Goal: Check status: Check status

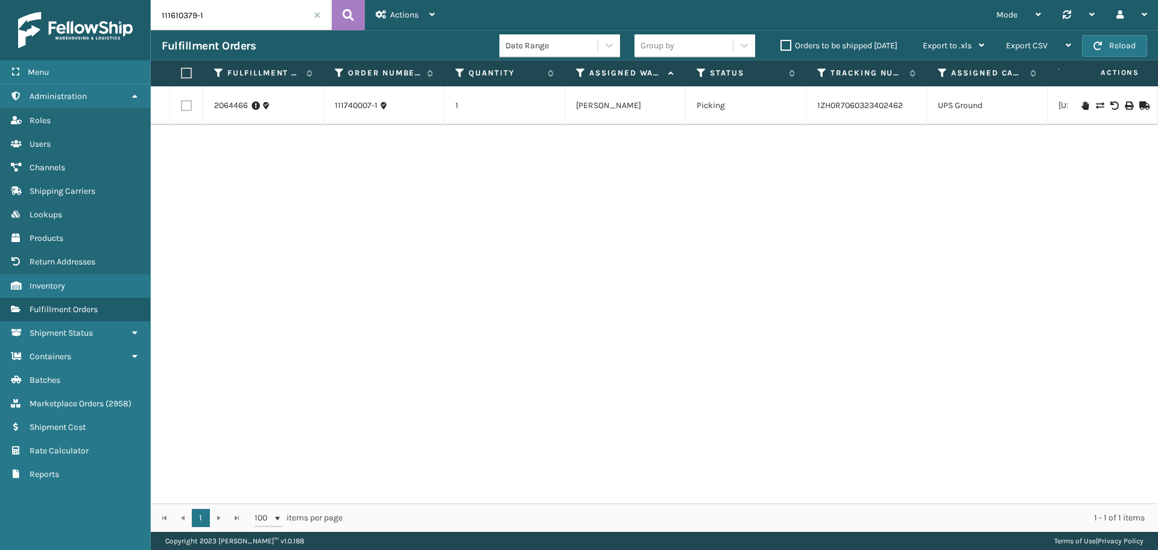
type input "111610379-1"
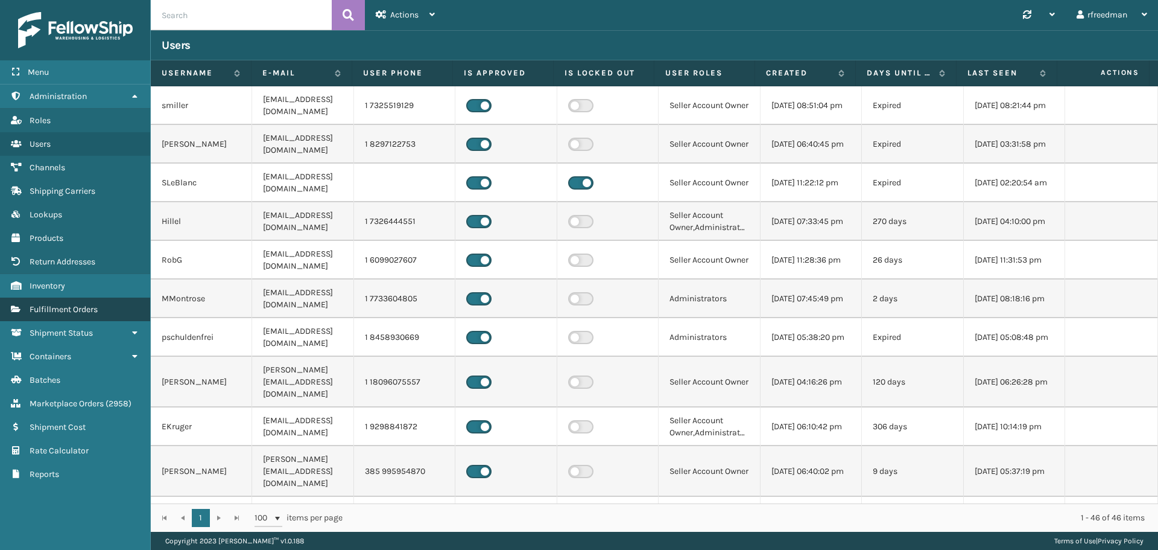
click at [52, 308] on span "Fulfillment Orders" at bounding box center [64, 309] width 68 height 10
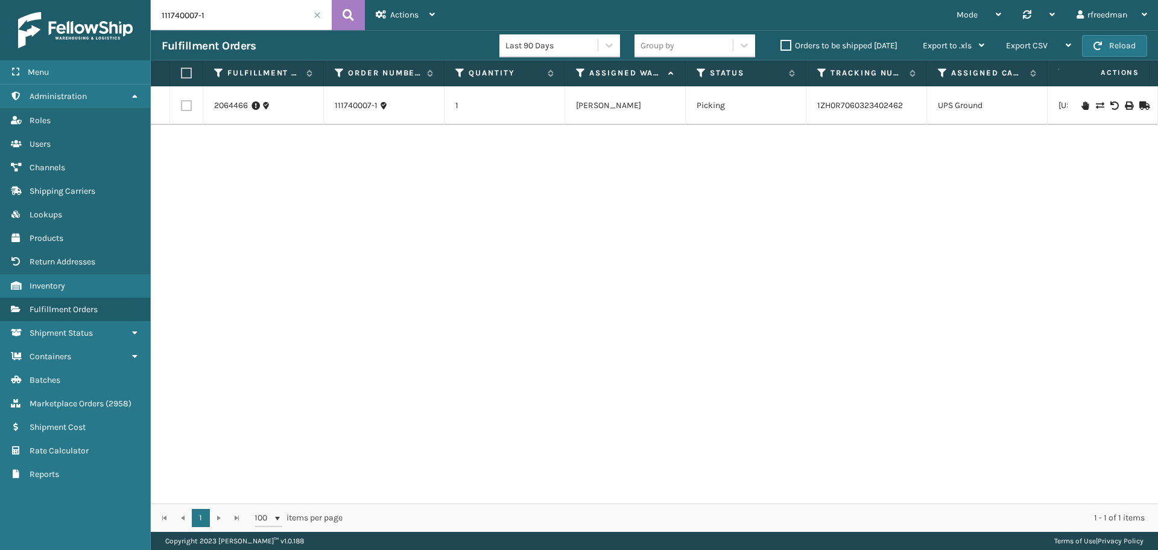
click at [220, 14] on input "111740007-1" at bounding box center [241, 15] width 181 height 30
drag, startPoint x: 220, startPoint y: 14, endPoint x: 97, endPoint y: 19, distance: 122.6
click at [97, 0] on div "Menu Administration Roles Users Channels Shipping Carriers Lookups Products Ret…" at bounding box center [579, 0] width 1158 height 0
paste input "610379"
type input "111610379-1"
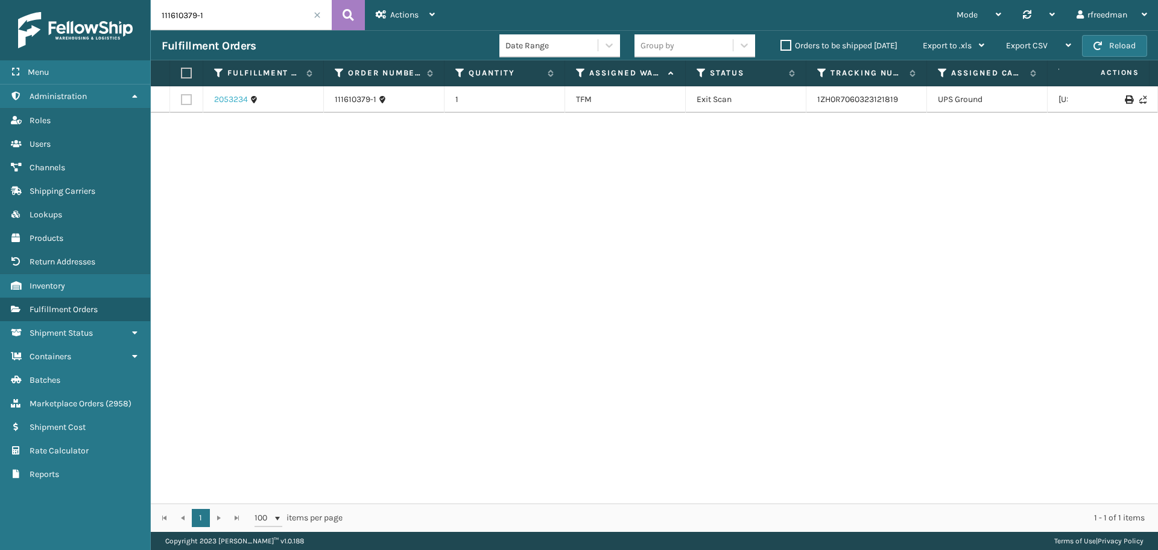
click at [238, 104] on link "2053234" at bounding box center [231, 100] width 34 height 12
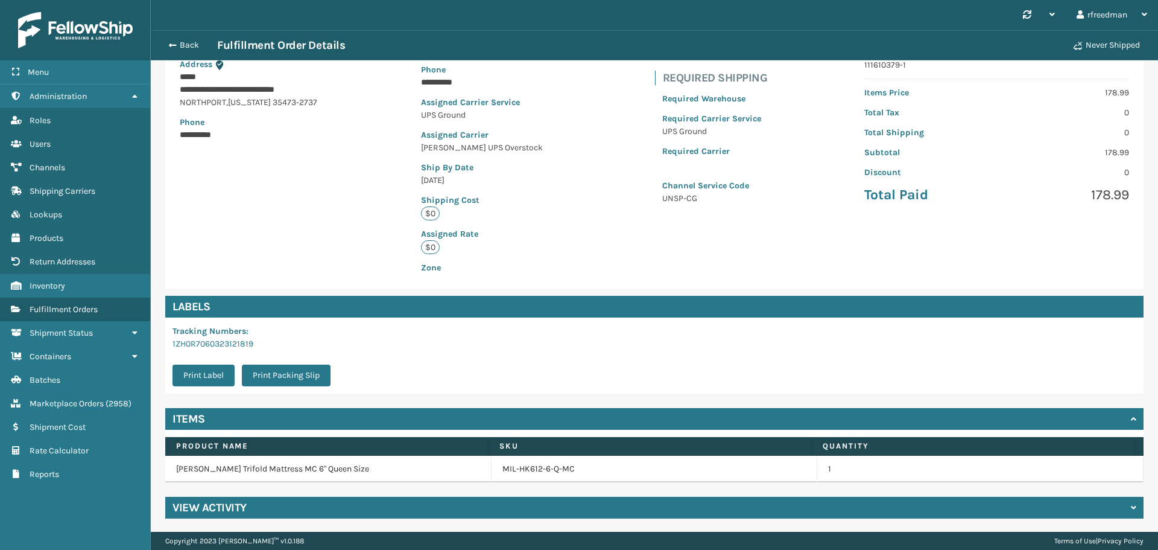
scroll to position [164, 0]
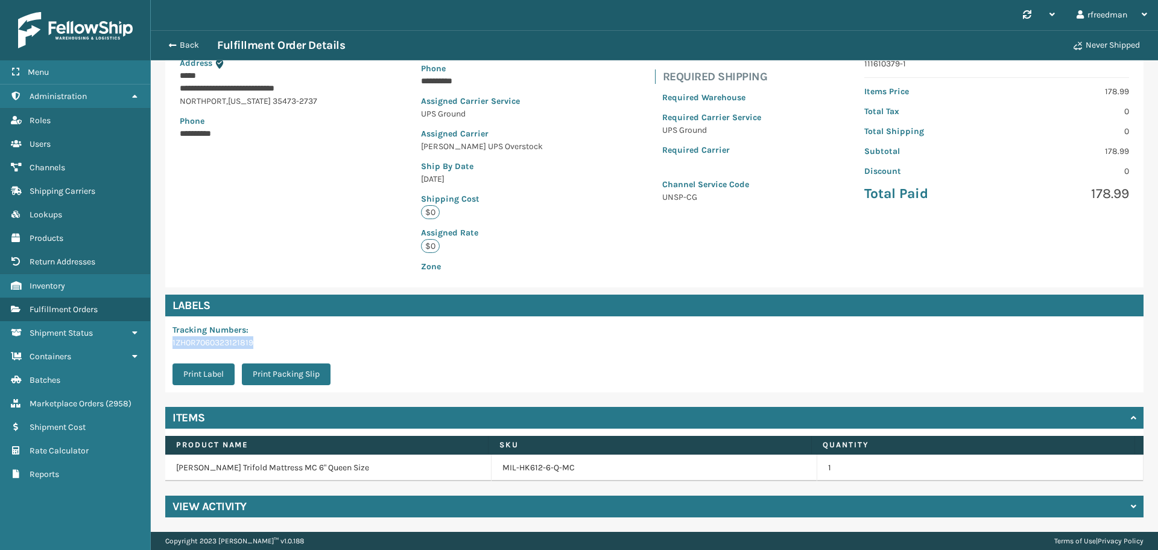
drag, startPoint x: 268, startPoint y: 340, endPoint x: 171, endPoint y: 346, distance: 97.3
click at [171, 346] on div "Tracking Numbers : 1ZH0R7060323121819 Print Label Print Packing Slip" at bounding box center [255, 354] width 180 height 76
copy link "1ZH0R7060323121819"
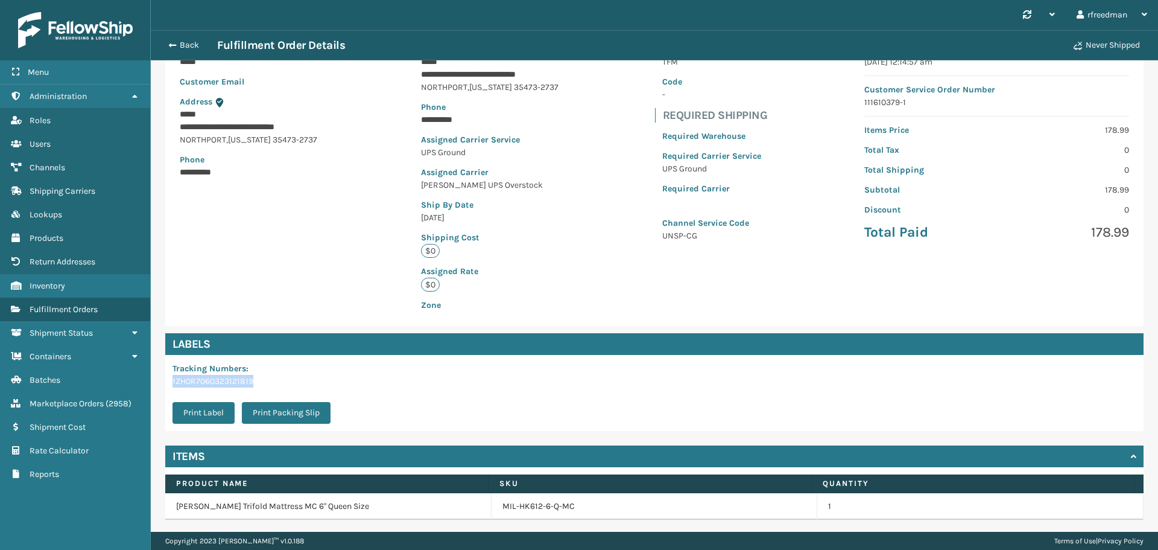
scroll to position [0, 0]
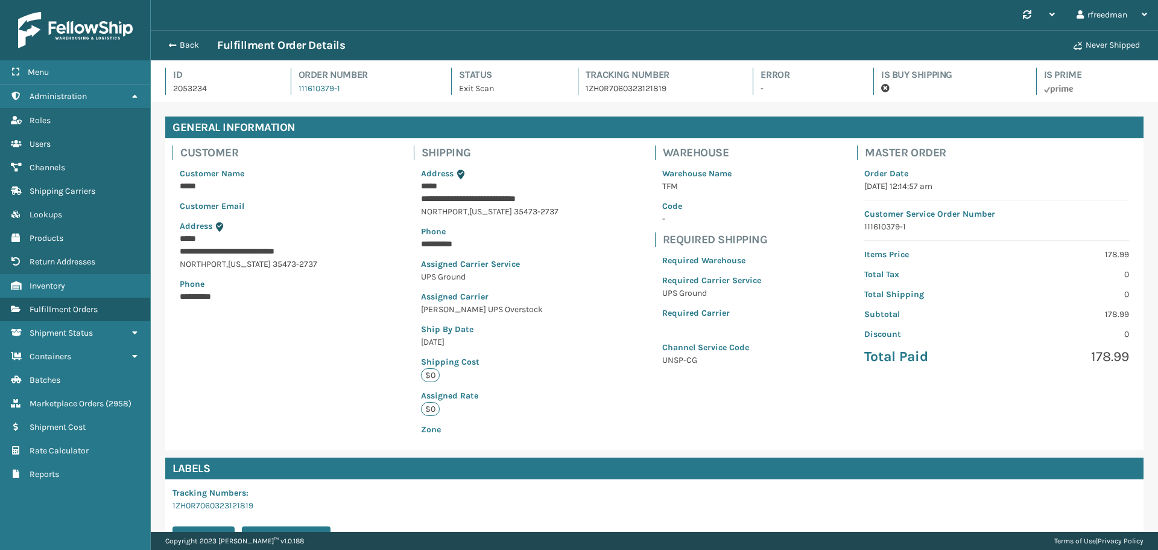
click at [611, 90] on p "1ZH0R7060323121819" at bounding box center [659, 88] width 146 height 13
click at [174, 48] on span "button" at bounding box center [170, 45] width 7 height 8
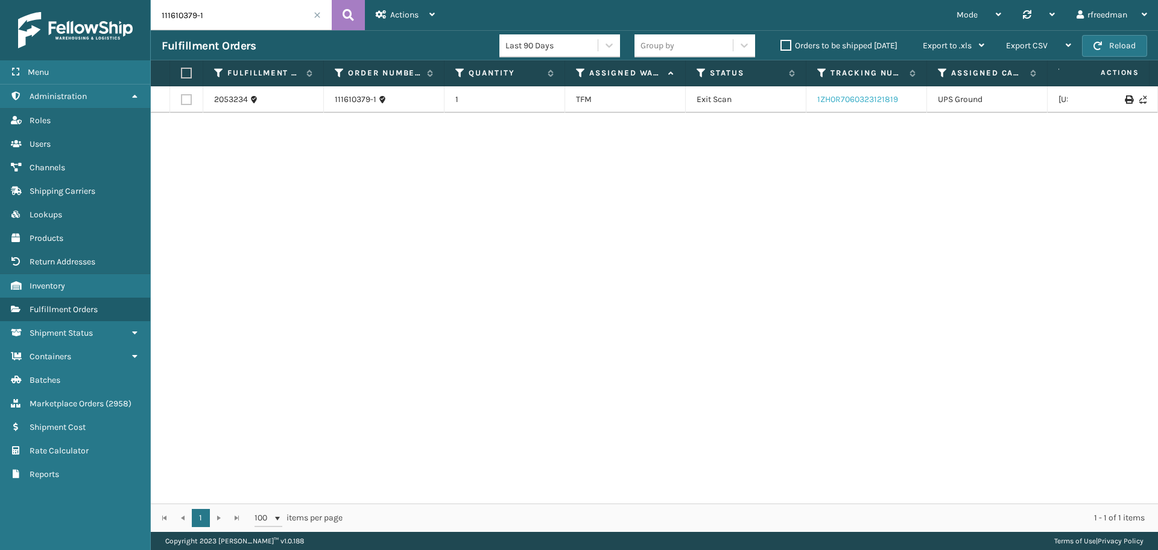
click at [881, 95] on link "1ZH0R7060323121819" at bounding box center [858, 99] width 81 height 10
